Goal: Use online tool/utility: Utilize a website feature to perform a specific function

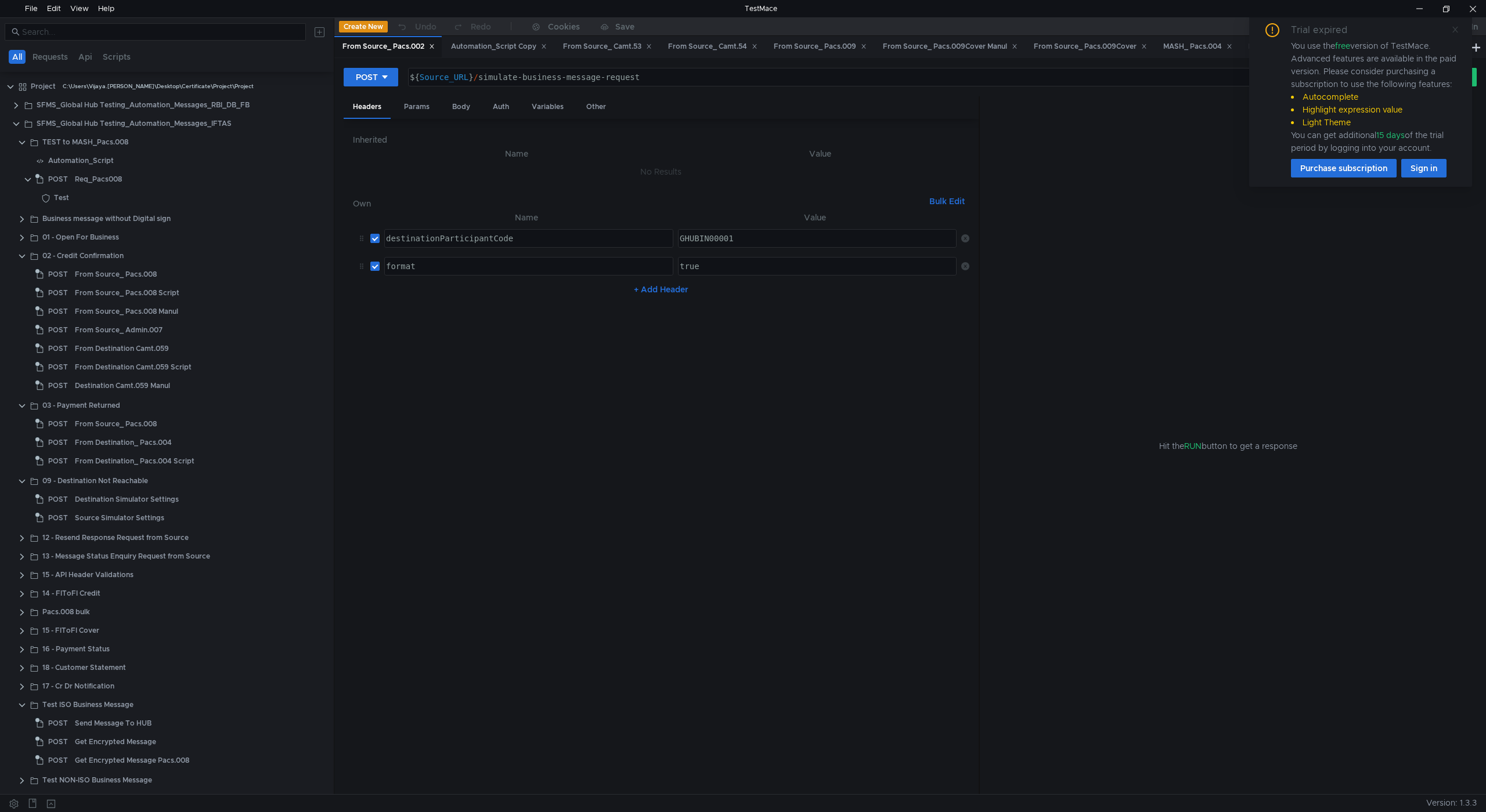
click at [1453, 25] on icon at bounding box center [1455, 29] width 8 height 8
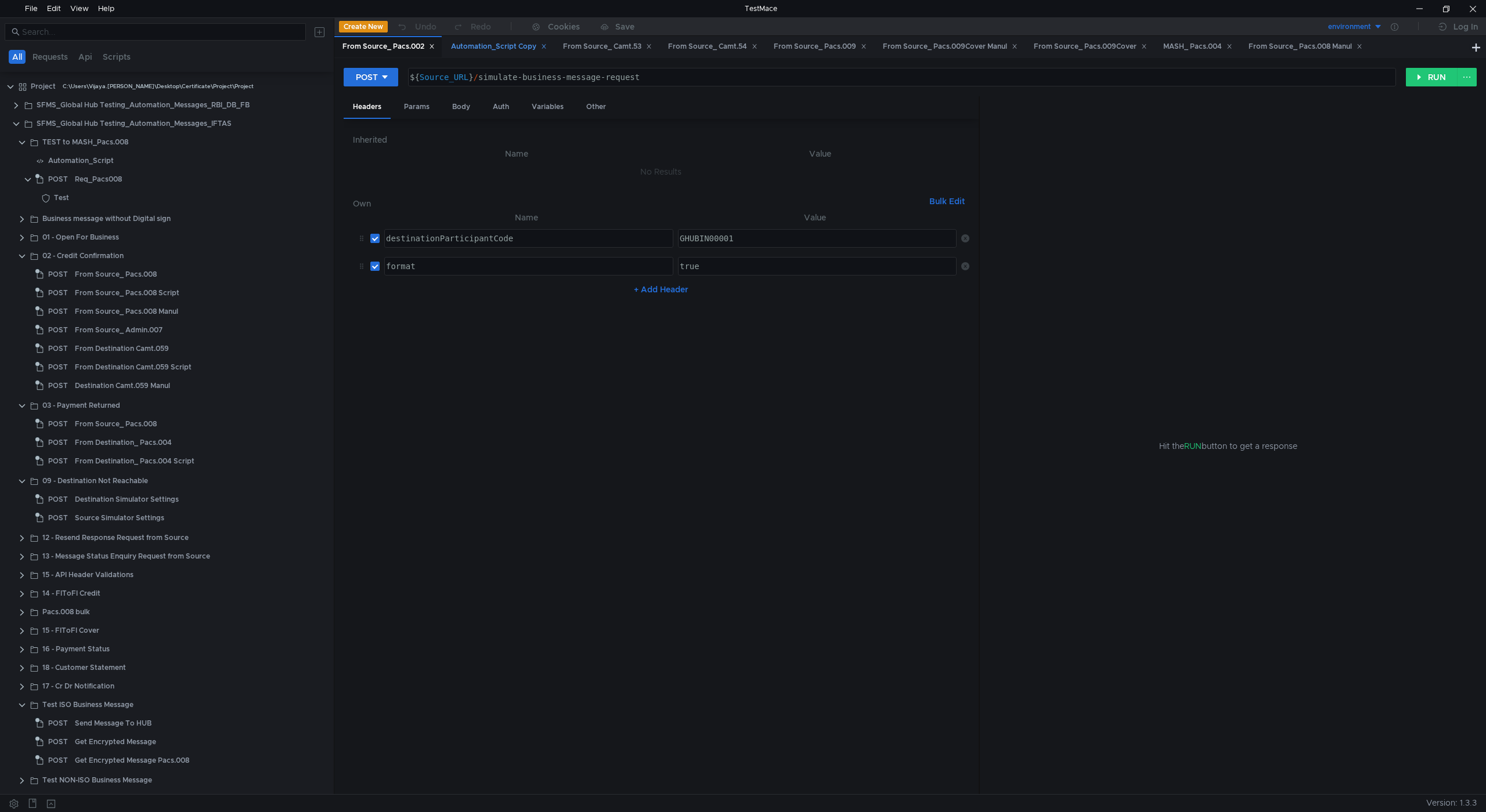
click at [498, 46] on div "Automation_Script Copy" at bounding box center [499, 46] width 96 height 12
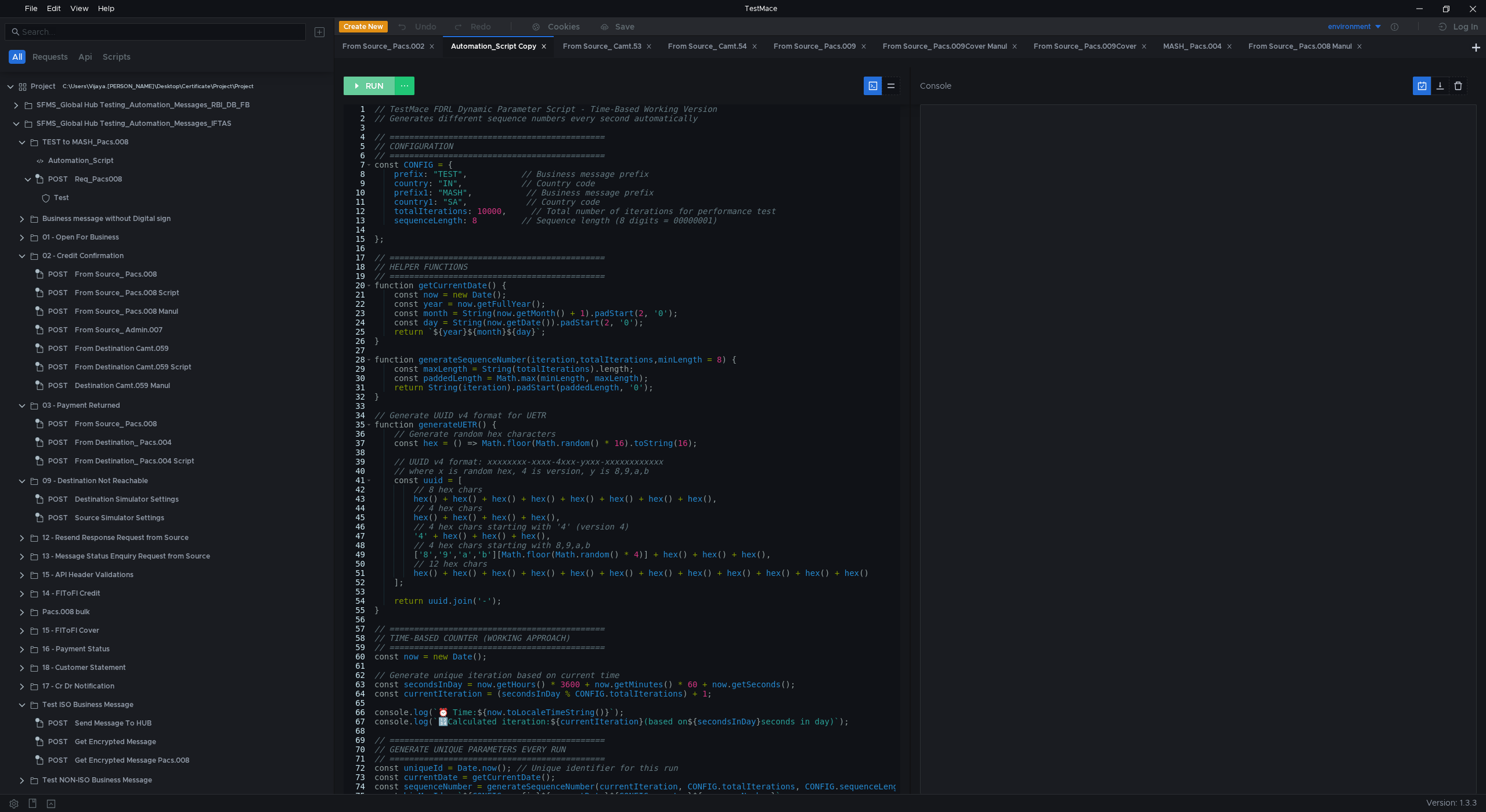
click at [369, 87] on button "RUN" at bounding box center [369, 86] width 52 height 18
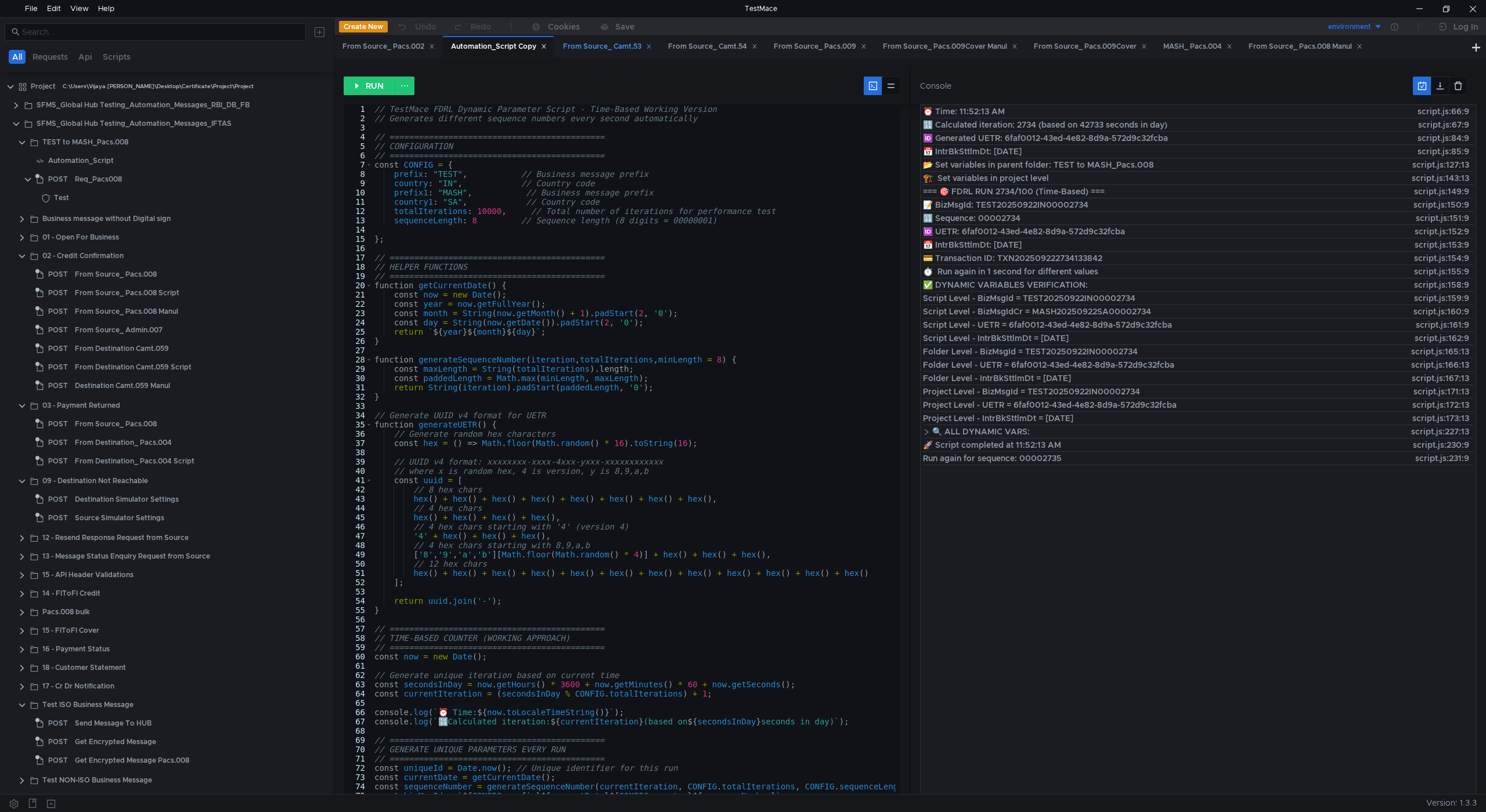
click at [613, 46] on div "From Source_ Camt.53" at bounding box center [607, 46] width 89 height 12
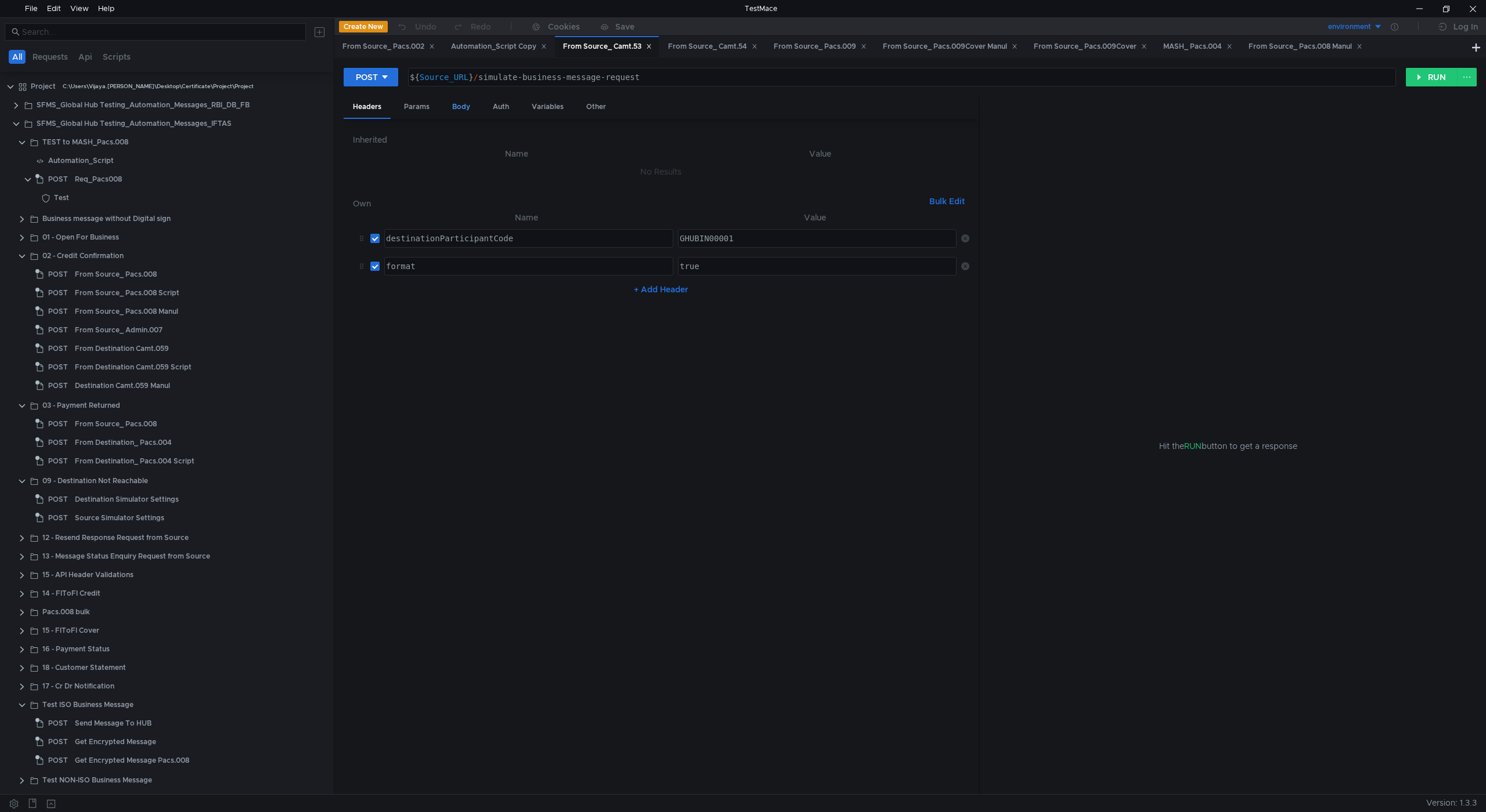
click at [458, 105] on div "Body" at bounding box center [461, 107] width 37 height 22
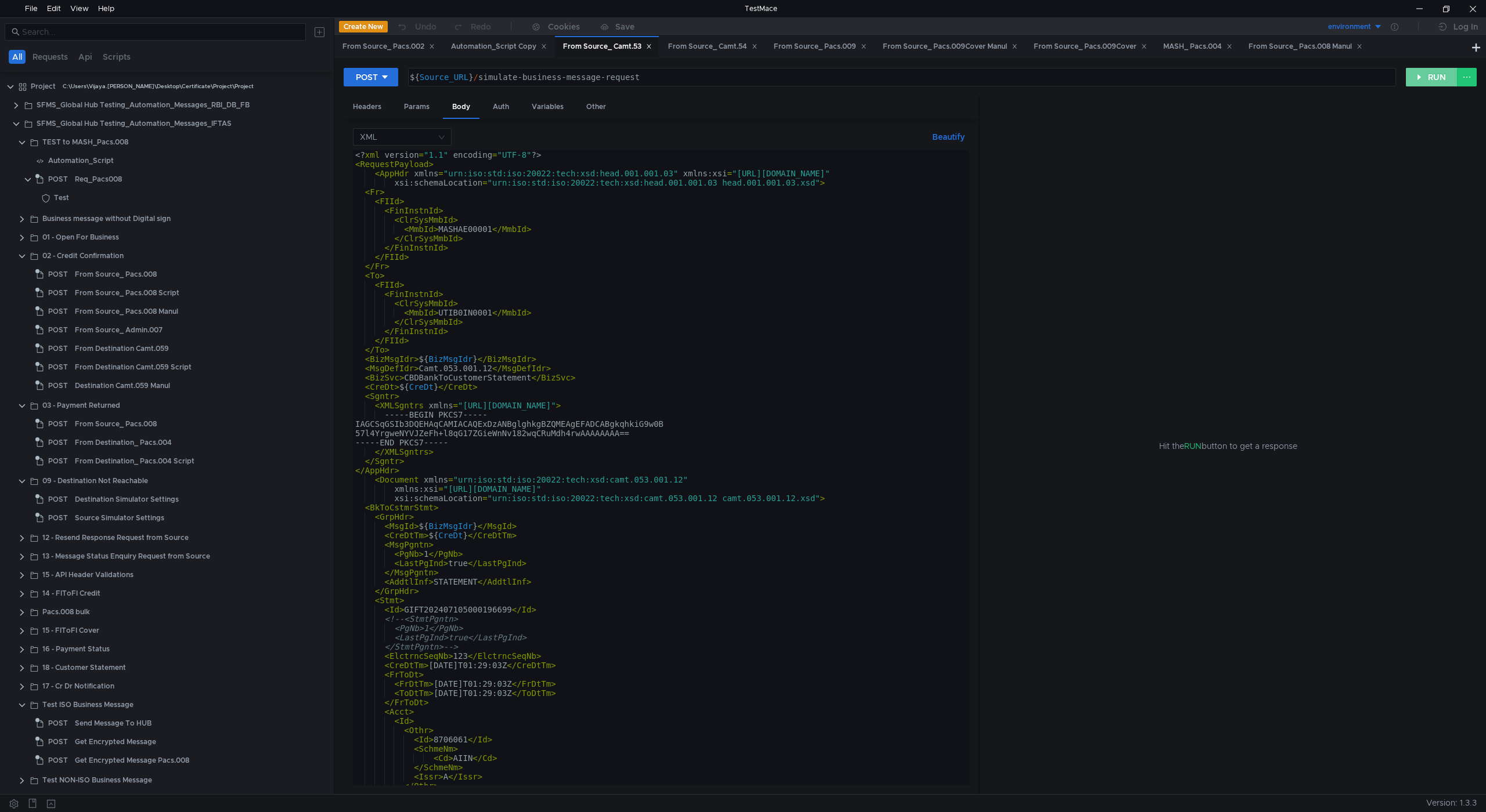
click at [1422, 79] on button "RUN" at bounding box center [1432, 77] width 52 height 18
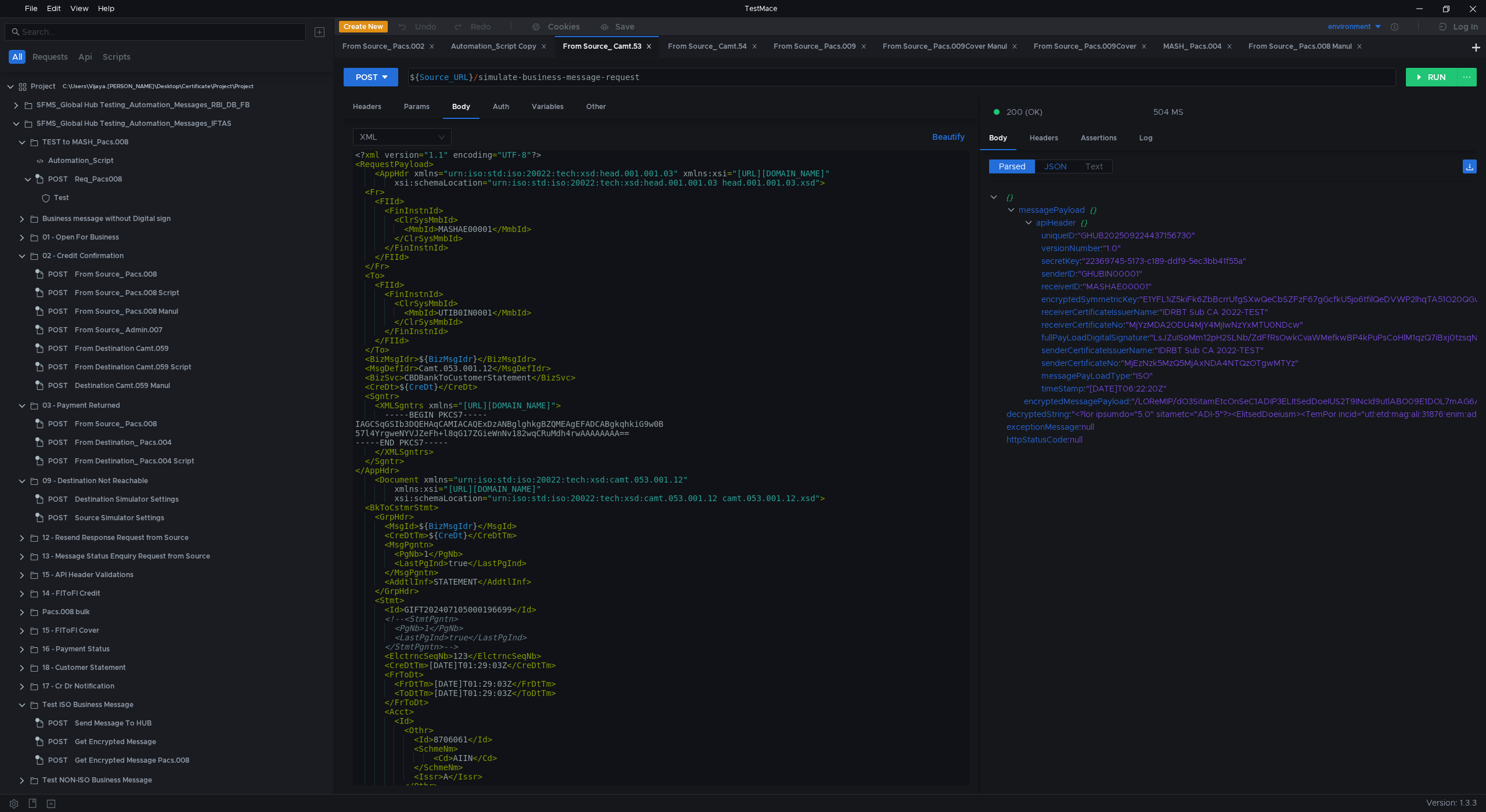
click at [1053, 165] on span "JSON" at bounding box center [1056, 167] width 23 height 10
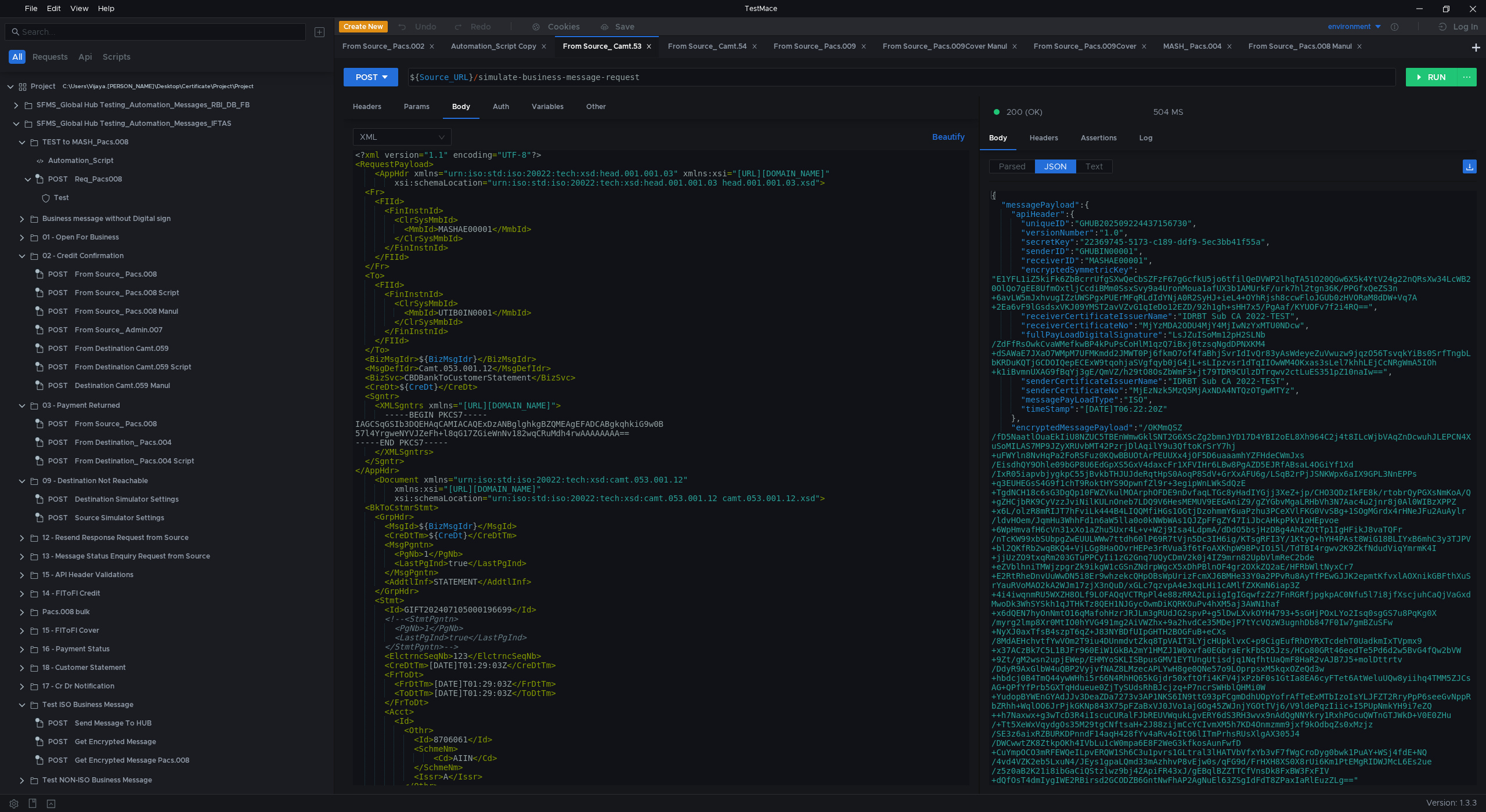
scroll to position [278, 0]
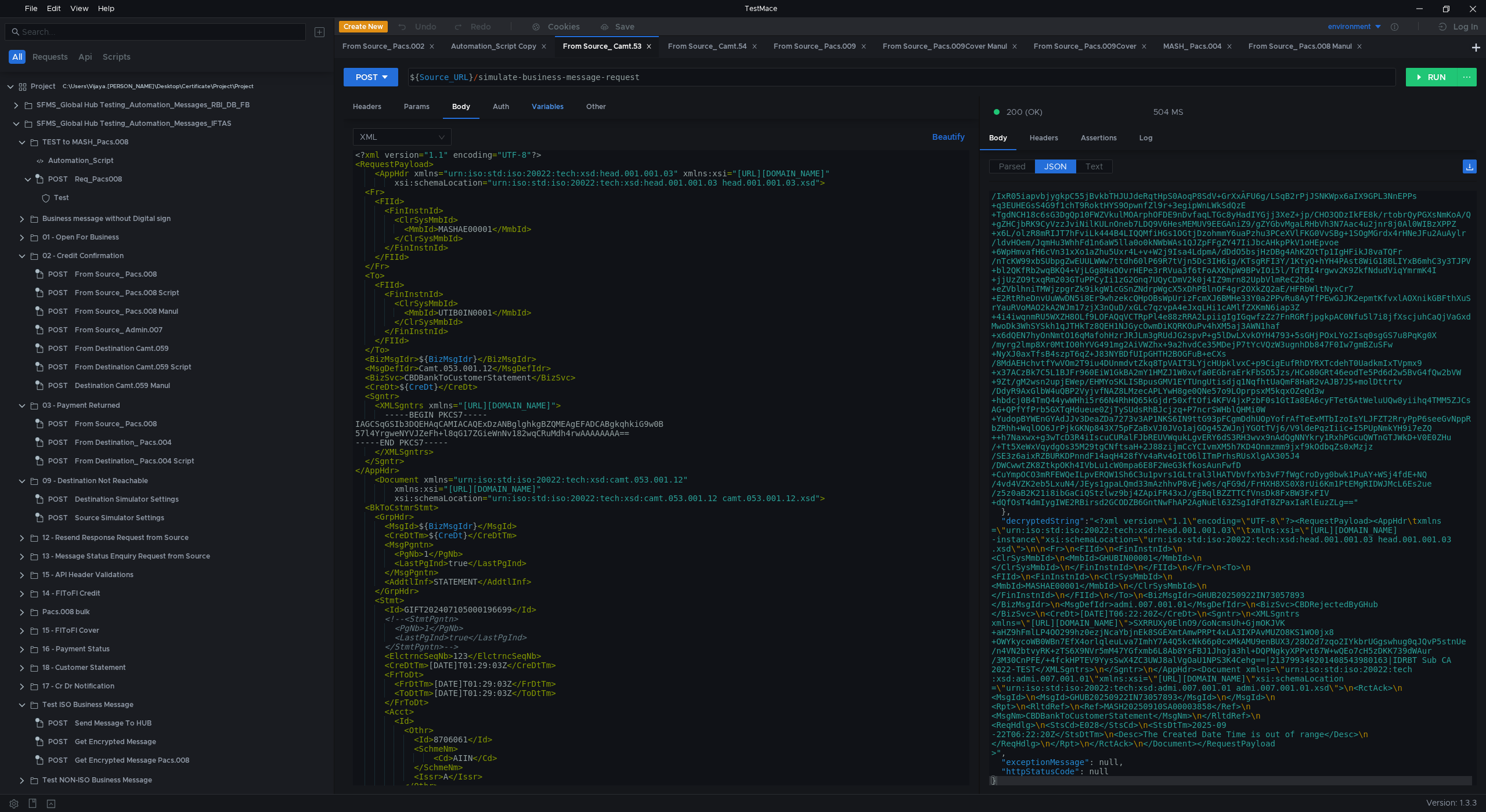
click at [548, 106] on div "Variables" at bounding box center [548, 107] width 51 height 22
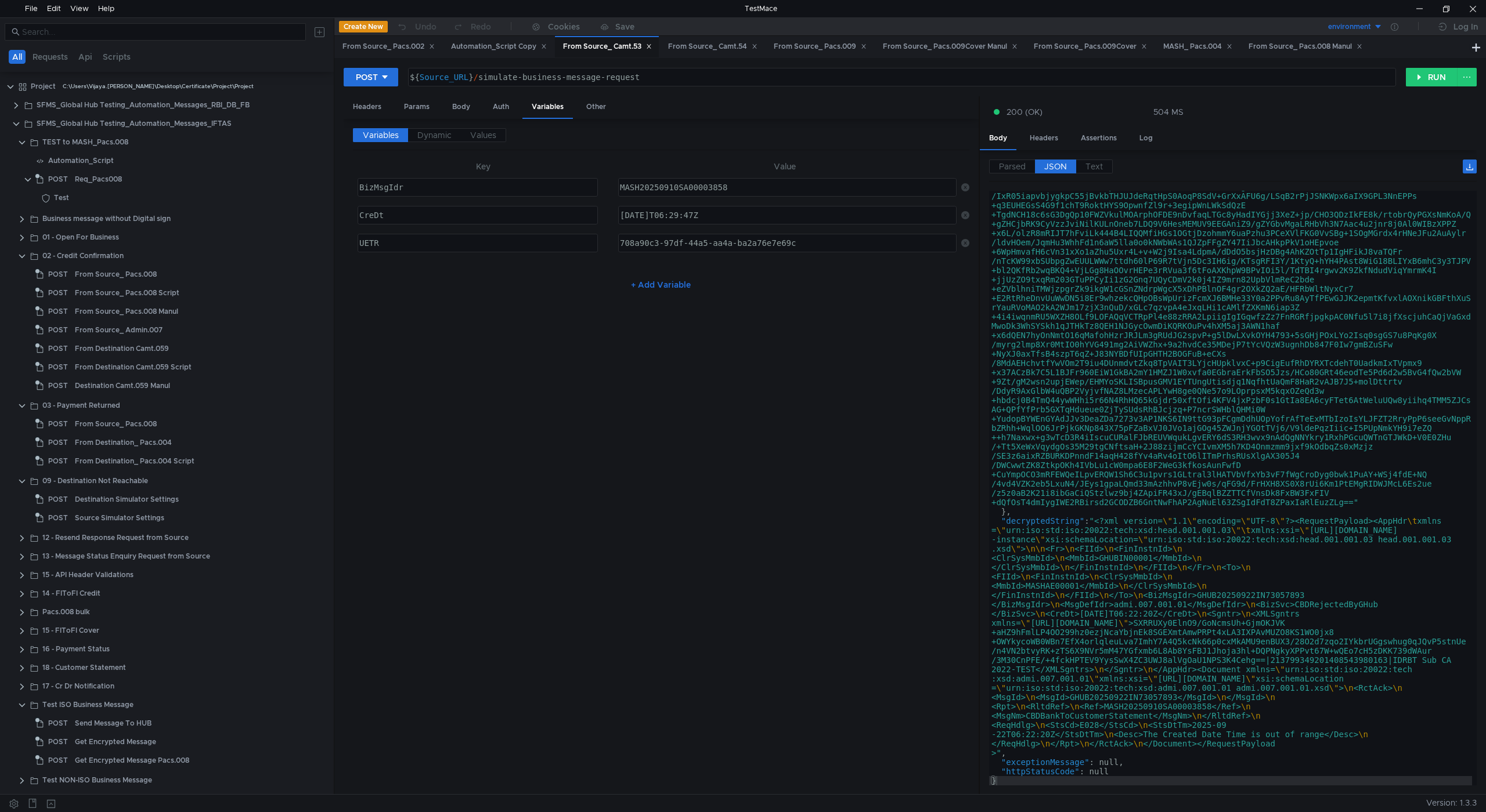
click at [670, 214] on div "[DATE]T06:29:47Z" at bounding box center [786, 224] width 337 height 28
type textarea "[DATE]T06:29:47Z"
click at [680, 186] on div "MASH20250910SA00003858" at bounding box center [786, 197] width 337 height 28
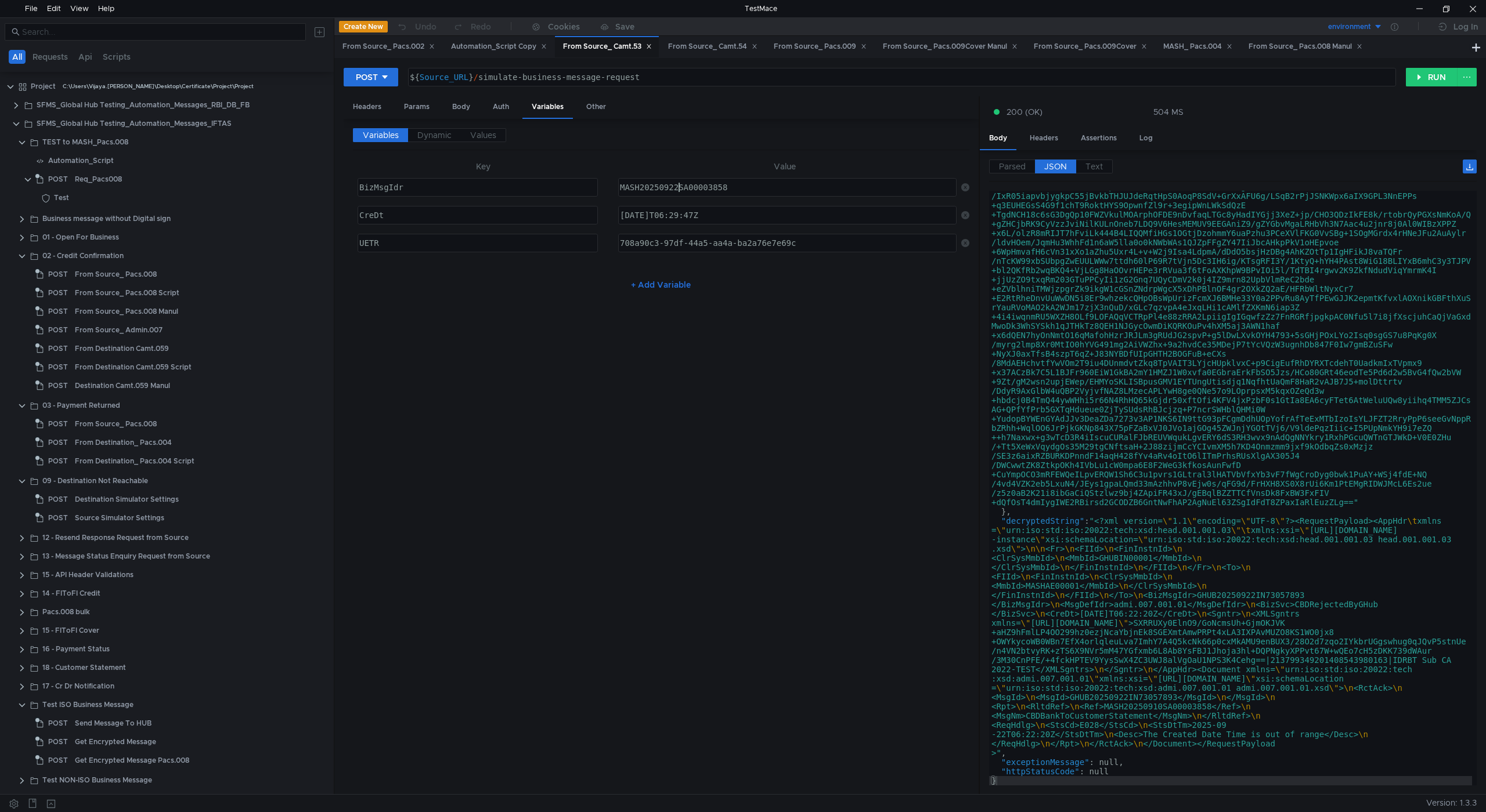
type textarea "MASH20250922SA00003858"
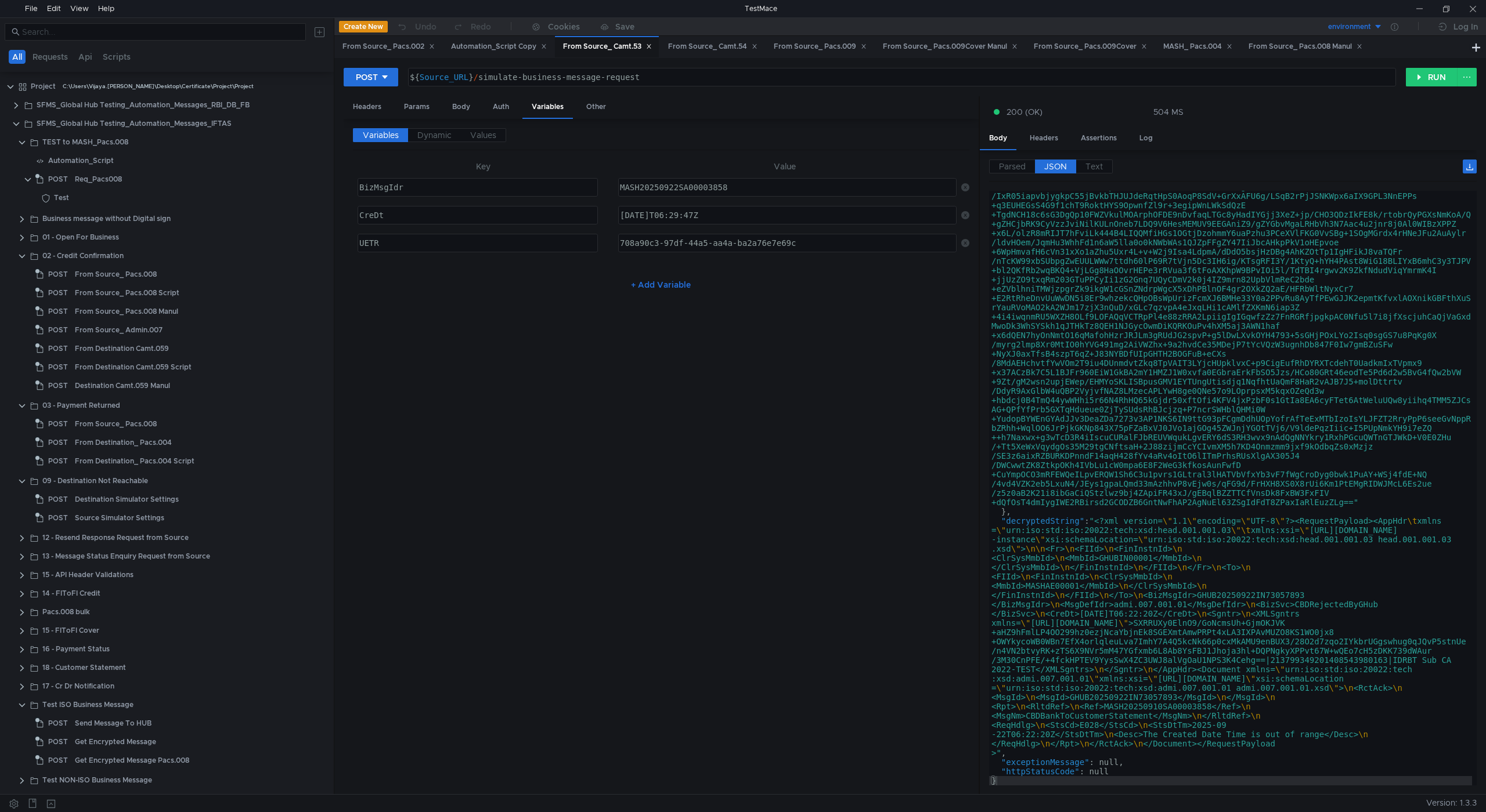
scroll to position [278, 0]
